Goal: Information Seeking & Learning: Learn about a topic

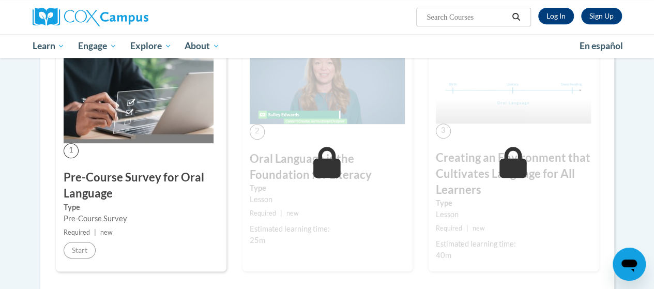
scroll to position [246, 0]
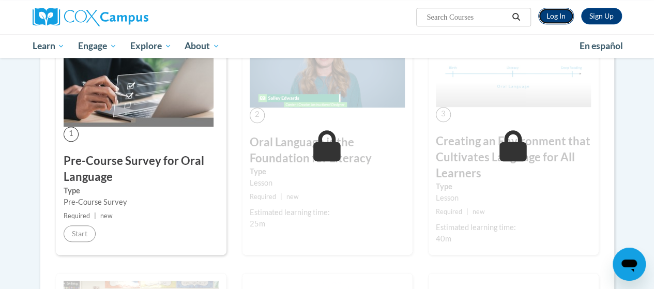
click at [559, 15] on link "Log In" at bounding box center [556, 16] width 36 height 17
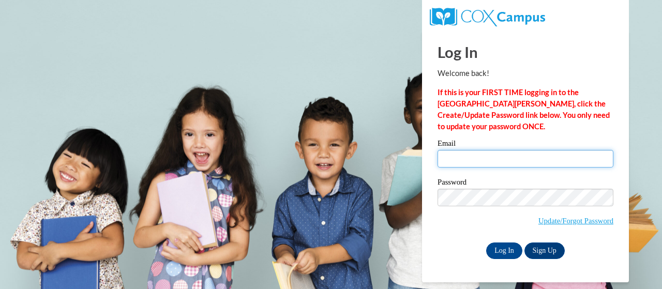
drag, startPoint x: 478, startPoint y: 162, endPoint x: 519, endPoint y: 179, distance: 44.9
click at [478, 162] on input "Email" at bounding box center [525, 159] width 176 height 18
type input "e048804@muscogee.k12.ga.us"
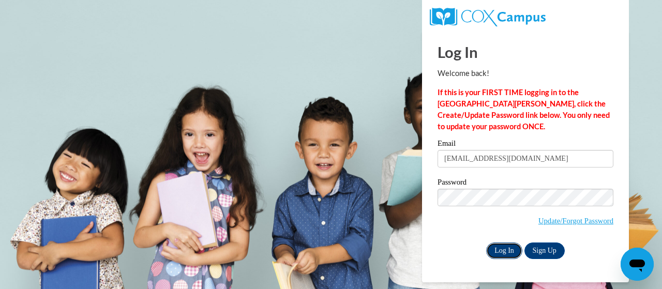
click at [504, 247] on input "Log In" at bounding box center [504, 250] width 36 height 17
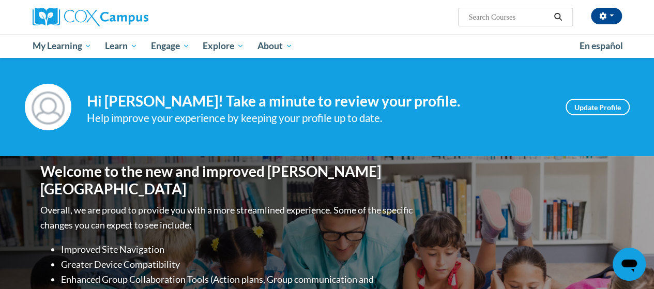
click at [406, 192] on div "Welcome to the new and improved Cox Campus Overall, we are proud to provide you…" at bounding box center [327, 259] width 605 height 207
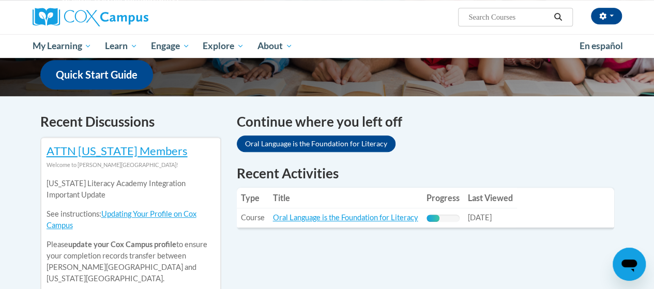
scroll to position [291, 0]
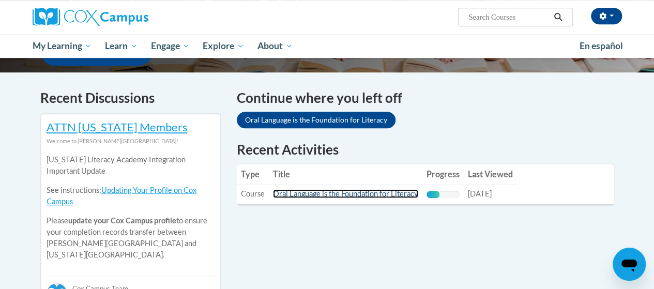
click at [405, 192] on link "Oral Language is the Foundation for Literacy" at bounding box center [345, 193] width 145 height 9
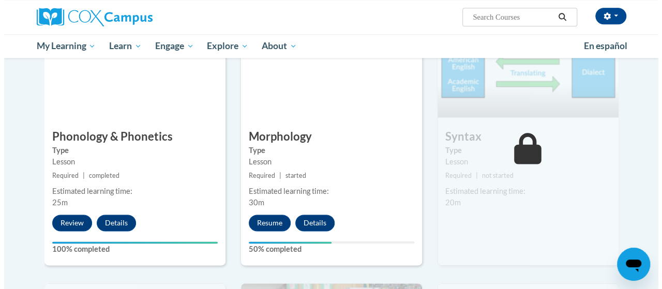
scroll to position [582, 0]
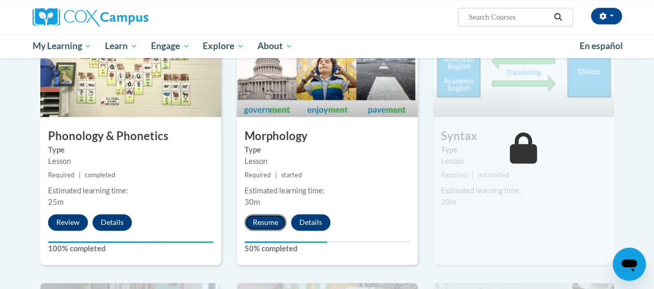
click at [257, 222] on button "Resume" at bounding box center [266, 222] width 42 height 17
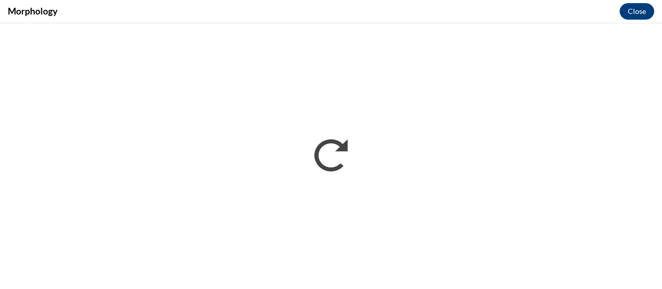
scroll to position [0, 0]
